Goal: Task Accomplishment & Management: Use online tool/utility

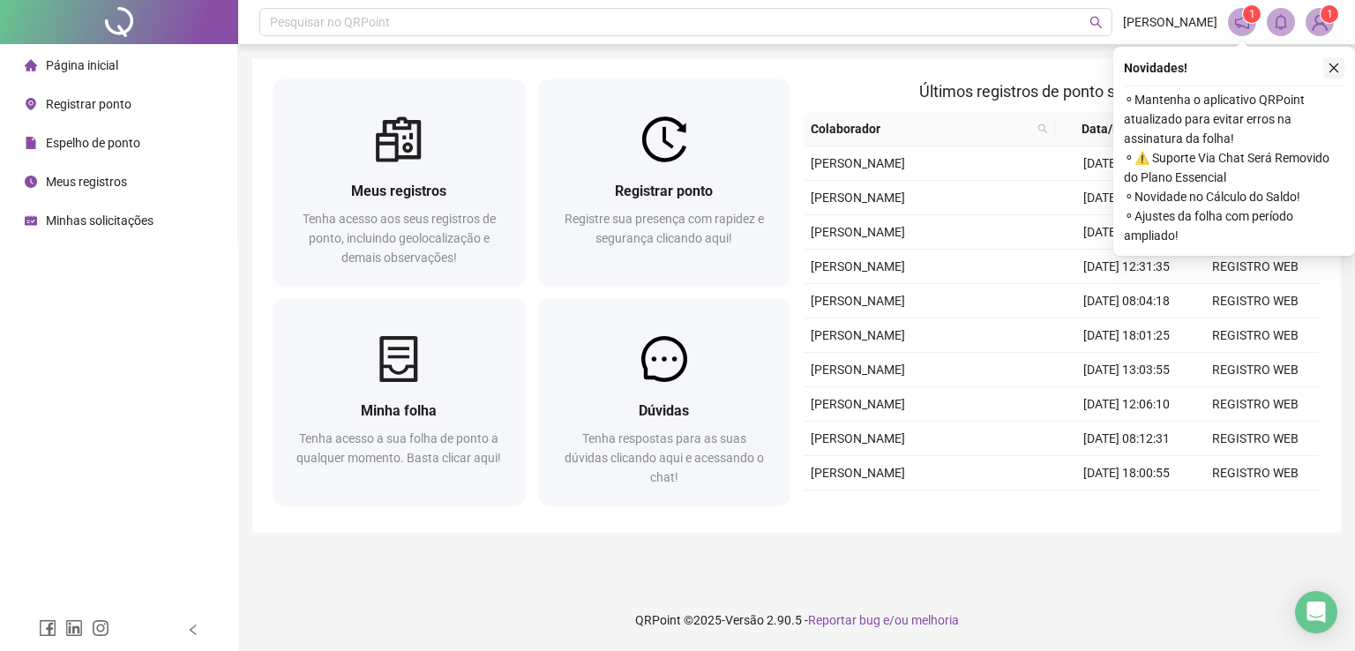
click at [1330, 70] on icon "close" at bounding box center [1334, 69] width 10 height 10
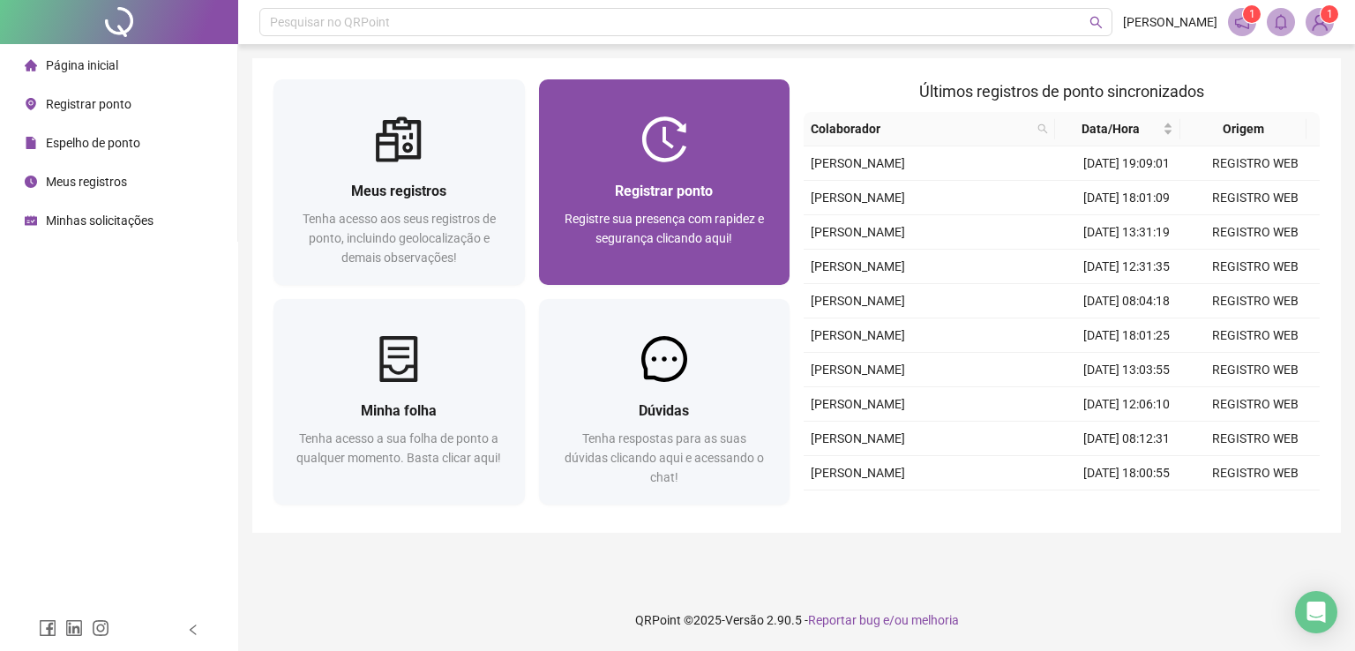
click at [734, 168] on div "Registrar ponto Registre sua presença com rapidez e segurança clicando aqui!" at bounding box center [664, 223] width 251 height 123
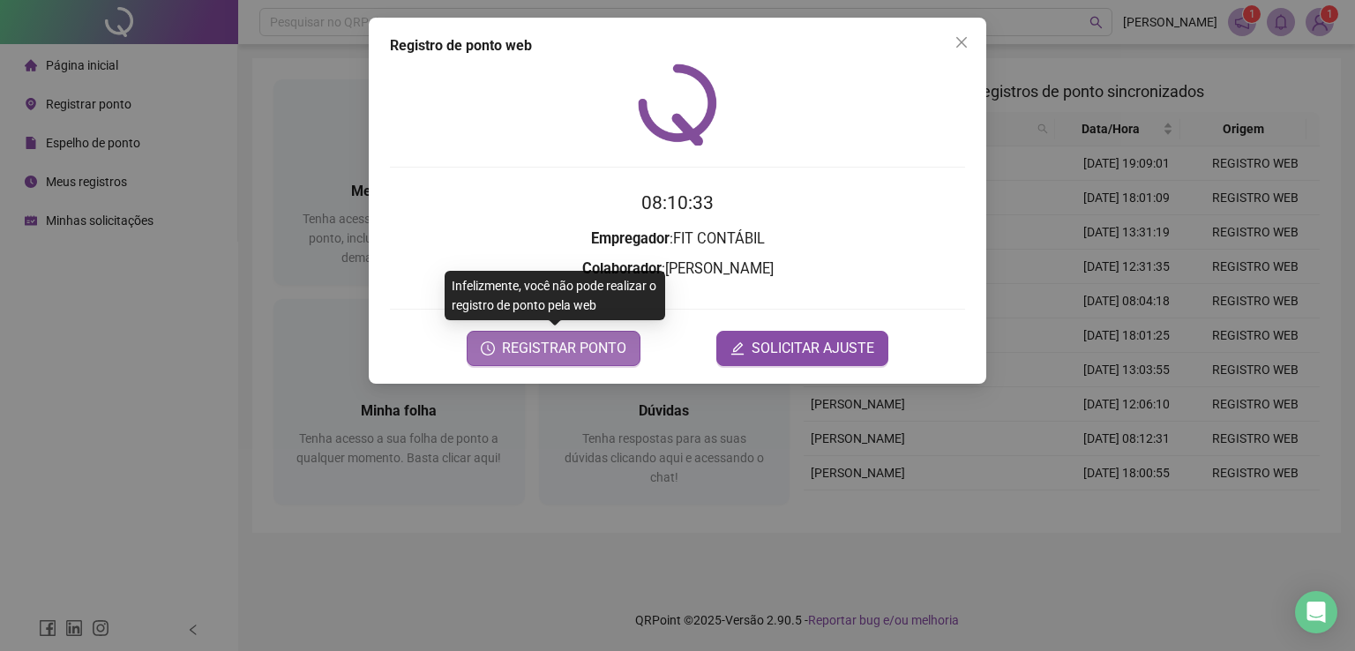
click at [548, 359] on button "REGISTRAR PONTO" at bounding box center [554, 348] width 174 height 35
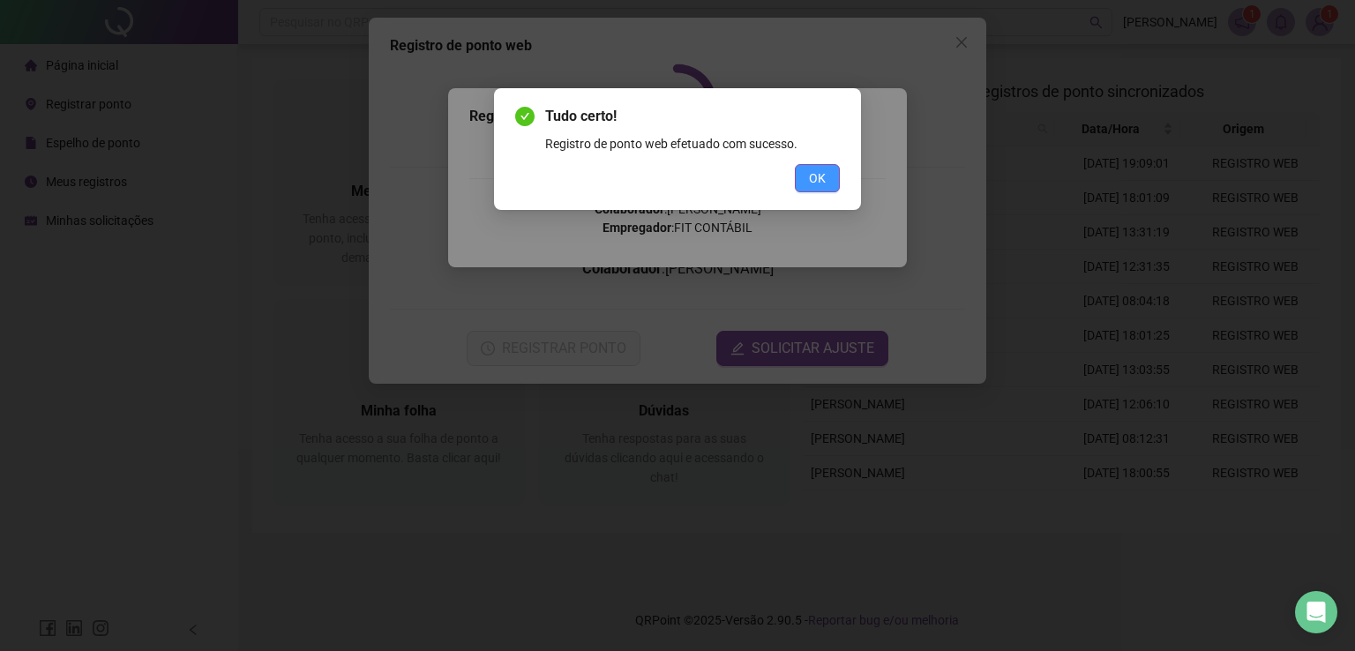
click at [801, 173] on button "OK" at bounding box center [817, 178] width 45 height 28
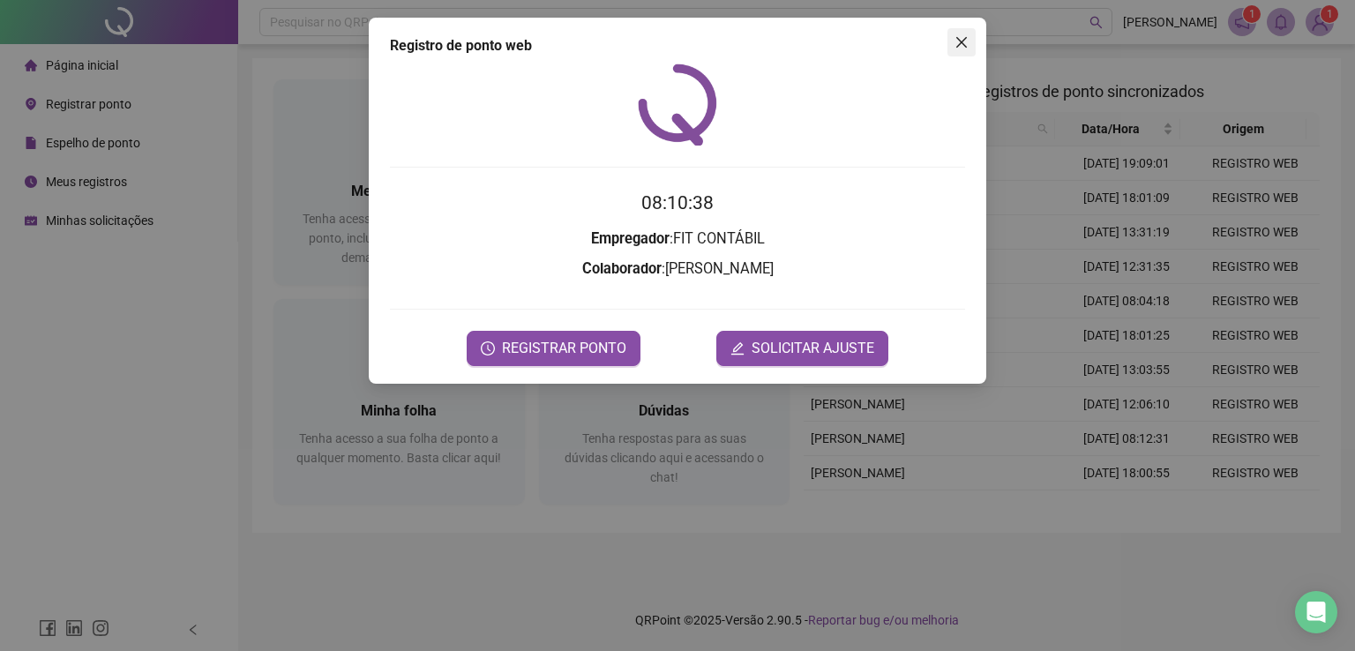
click at [963, 43] on icon "close" at bounding box center [961, 42] width 11 height 11
